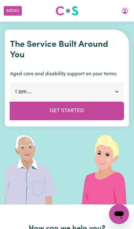
click at [127, 14] on icon "My Account" at bounding box center [124, 10] width 7 height 7
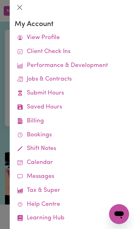
click at [0, 0] on link "Job Reports" at bounding box center [0, 0] width 0 height 0
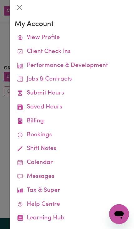
click at [4, 178] on div at bounding box center [67, 114] width 134 height 229
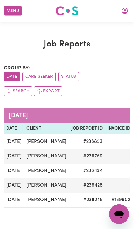
click at [121, 7] on icon "My Account" at bounding box center [124, 10] width 7 height 7
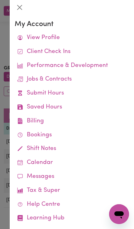
click at [25, 93] on link "Submit Hours" at bounding box center [72, 94] width 114 height 14
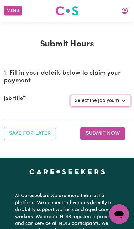
click at [119, 97] on select "Select the job you're submitting hours for... [[PERSON_NAME]] Support Worker Ne…" at bounding box center [99, 101] width 59 height 12
select select "14115"
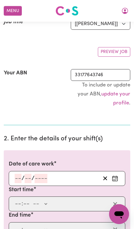
scroll to position [118, 0]
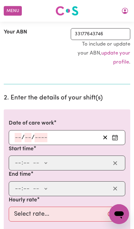
click at [119, 133] on button "Enter the date of care work" at bounding box center [115, 137] width 10 height 9
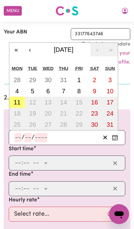
click at [17, 102] on abbr "11" at bounding box center [17, 102] width 7 height 7
type input "[DATE]"
type input "11"
type input "8"
type input "2025"
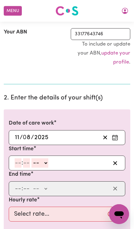
click at [15, 162] on input "number" at bounding box center [18, 163] width 7 height 9
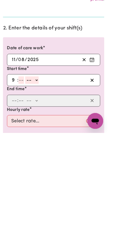
type input "9"
type input "15"
click at [39, 159] on select "-- AM PM" at bounding box center [36, 163] width 17 height 9
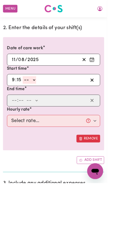
select select "pm"
type input "21:15"
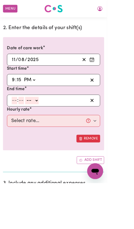
click at [16, 122] on input "number" at bounding box center [18, 125] width 7 height 9
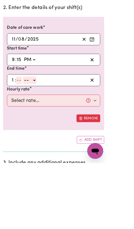
type input "12"
type input "0"
click at [41, 121] on select "-- AM PM" at bounding box center [40, 125] width 17 height 9
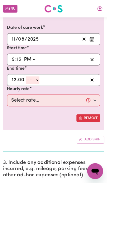
select select "pm"
type input "12:00"
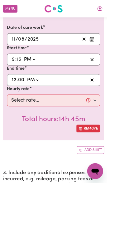
click at [41, 99] on select "AM PM" at bounding box center [40, 100] width 17 height 9
select select "am"
type input "00:00"
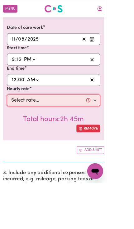
click at [20, 125] on select "Select rate... $57.17 (Weekday) $77.96 ([DATE]) $103.95 ([DATE]) $129.94 (Publi…" at bounding box center [67, 126] width 116 height 15
select select "103.95-[DATE]"
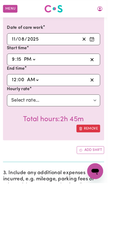
click at [117, 190] on button "Add shift" at bounding box center [113, 189] width 34 height 10
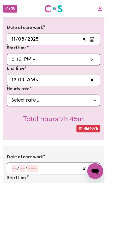
click at [119, 209] on button "Enter the date of care work" at bounding box center [115, 211] width 10 height 9
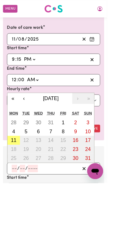
click at [18, 173] on abbr "11" at bounding box center [17, 176] width 7 height 7
type input "[DATE]"
type input "11"
type input "8"
type input "2025"
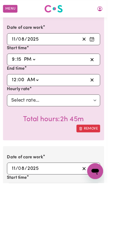
click at [117, 49] on icon "Enter the date of care work" at bounding box center [114, 49] width 6 height 6
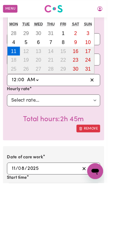
click at [109, 56] on button "10" at bounding box center [110, 53] width 16 height 11
type input "[DATE]"
type input "10"
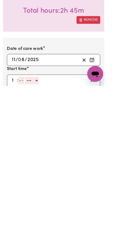
type input "12"
type input "0"
click at [44, 218] on select "-- AM PM" at bounding box center [40, 222] width 17 height 9
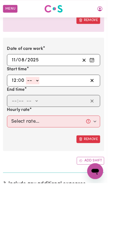
select select "am"
type input "00:00"
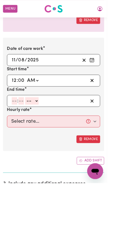
click at [17, 122] on input "number" at bounding box center [18, 126] width 7 height 9
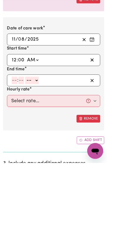
type input "7"
type input "15"
click at [34, 122] on select "-- AM PM" at bounding box center [36, 126] width 17 height 9
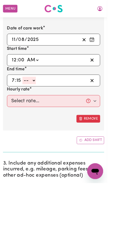
select select "am"
type input "07:15"
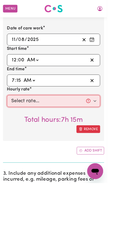
click at [20, 129] on select "Select rate... $57.17 (Weekday) $77.96 ([DATE]) $103.95 ([DATE]) $129.94 (Publi…" at bounding box center [67, 126] width 116 height 15
select select "62.37-Overnight"
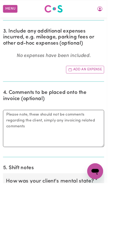
scroll to position [605, 0]
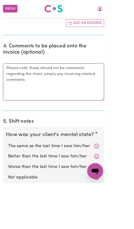
click at [116, 219] on label "Not applicable" at bounding box center [67, 223] width 114 height 8
click at [10, 218] on input "Not applicable" at bounding box center [10, 218] width 0 height 0
radio input "true"
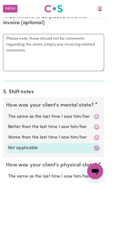
scroll to position [656, 0]
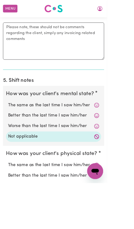
radio input "true"
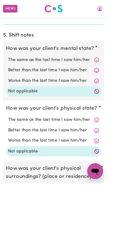
radio input "true"
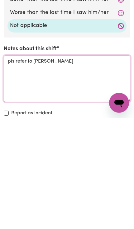
type textarea "pls refer to [PERSON_NAME]"
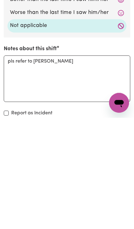
scroll to position [962, 0]
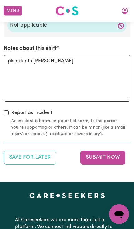
click at [114, 151] on button "Submit Now" at bounding box center [102, 158] width 45 height 14
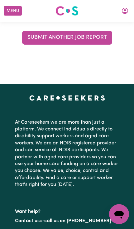
scroll to position [0, 0]
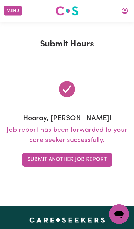
click at [126, 16] on button "My Account" at bounding box center [124, 11] width 13 height 11
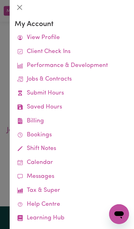
click at [95, 99] on link "Submit Hours" at bounding box center [72, 94] width 114 height 14
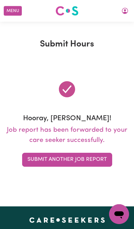
click at [122, 11] on icon "My Account" at bounding box center [124, 10] width 7 height 7
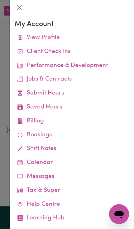
click at [3, 90] on div at bounding box center [67, 114] width 134 height 229
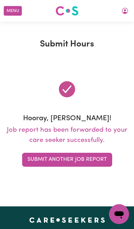
click at [124, 10] on button "My Account" at bounding box center [124, 11] width 13 height 11
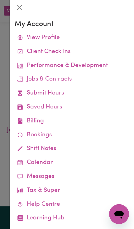
click at [0, 0] on link "Job Reports" at bounding box center [0, 0] width 0 height 0
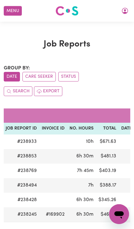
scroll to position [0, 86]
